Goal: Information Seeking & Learning: Learn about a topic

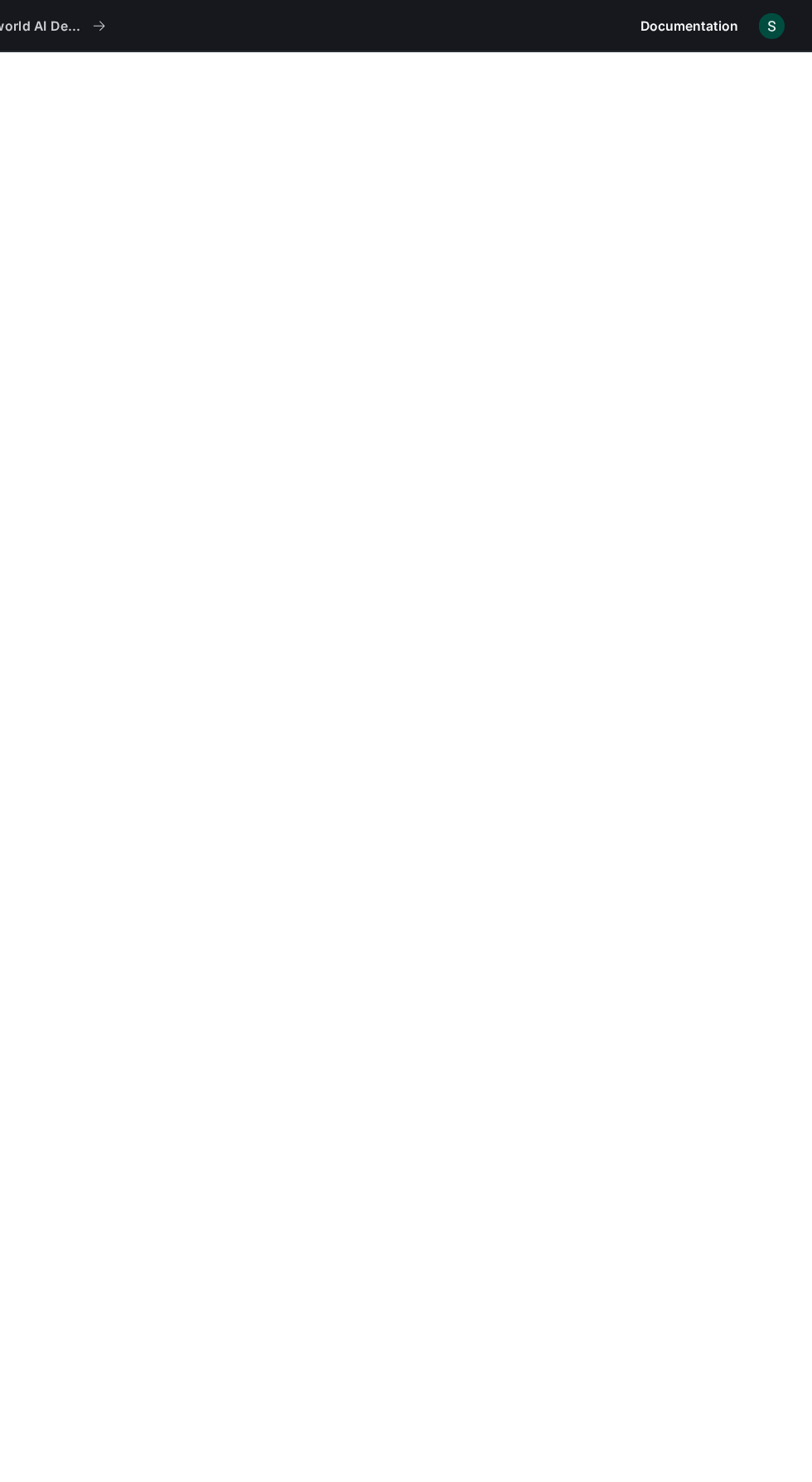
click at [694, 22] on span "Documentation" at bounding box center [702, 23] width 87 height 20
